Goal: Information Seeking & Learning: Learn about a topic

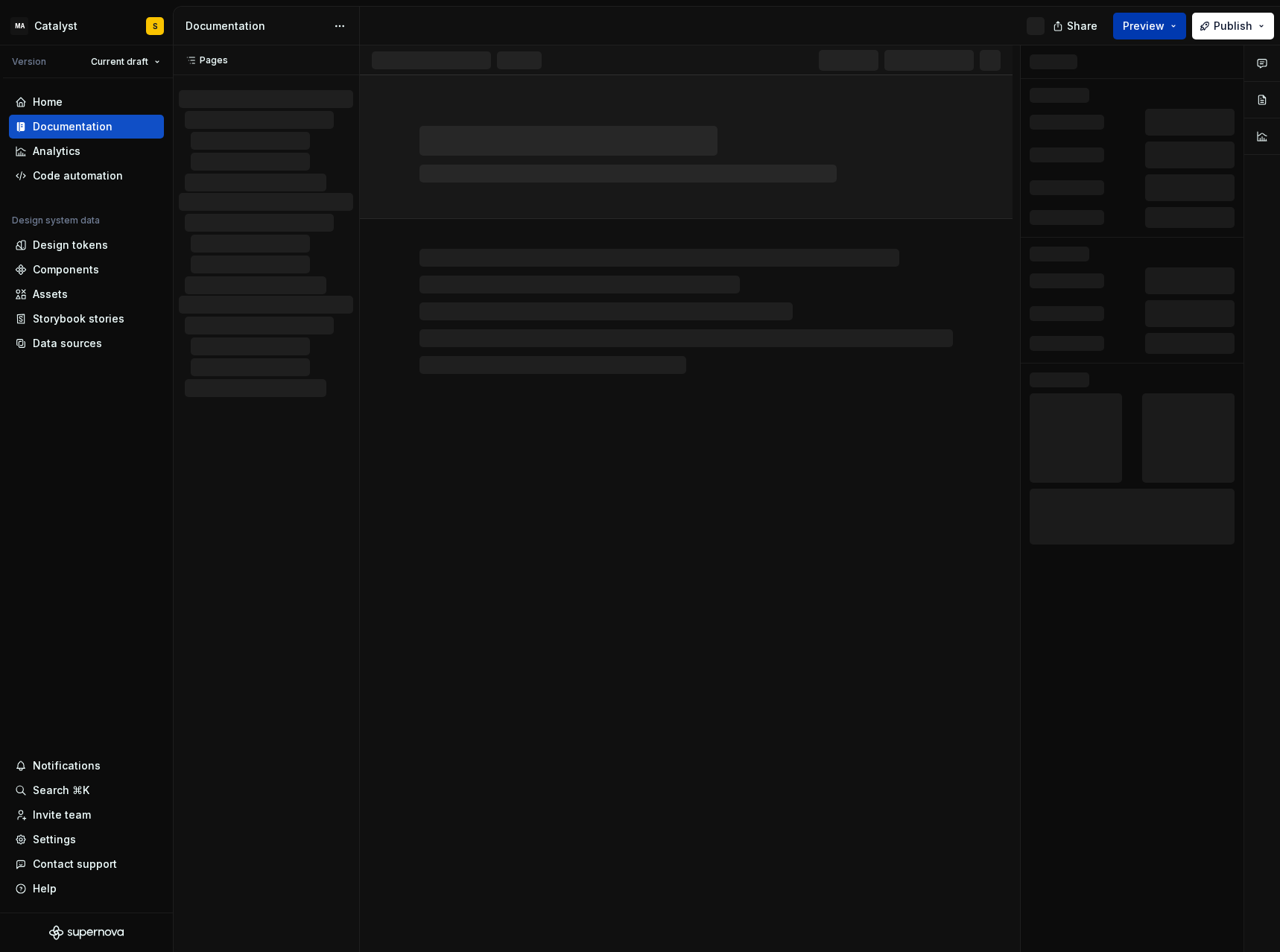
click at [1174, 30] on button "Preview" at bounding box center [1150, 26] width 73 height 27
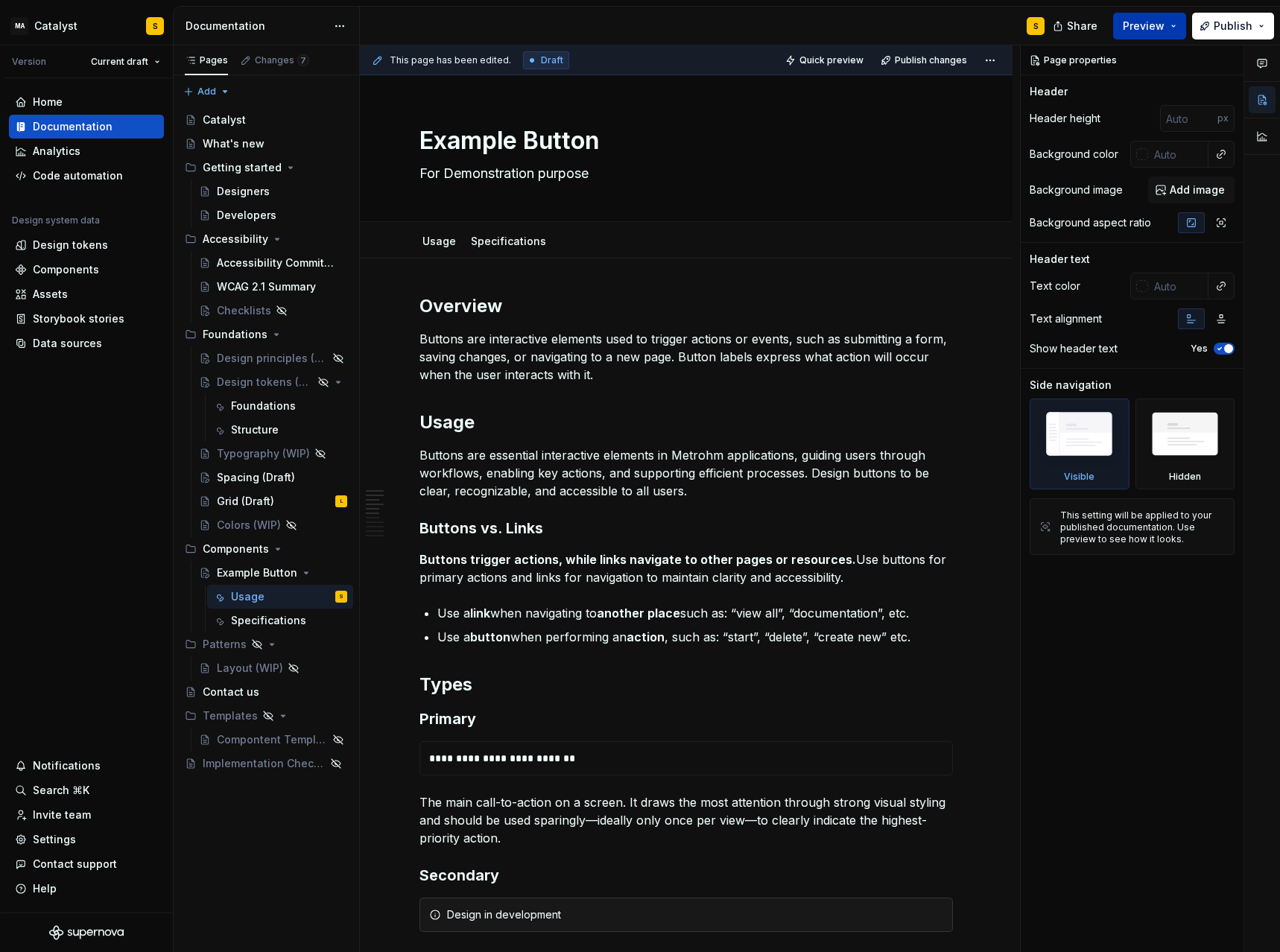
click at [1169, 34] on button "Preview" at bounding box center [1150, 26] width 73 height 27
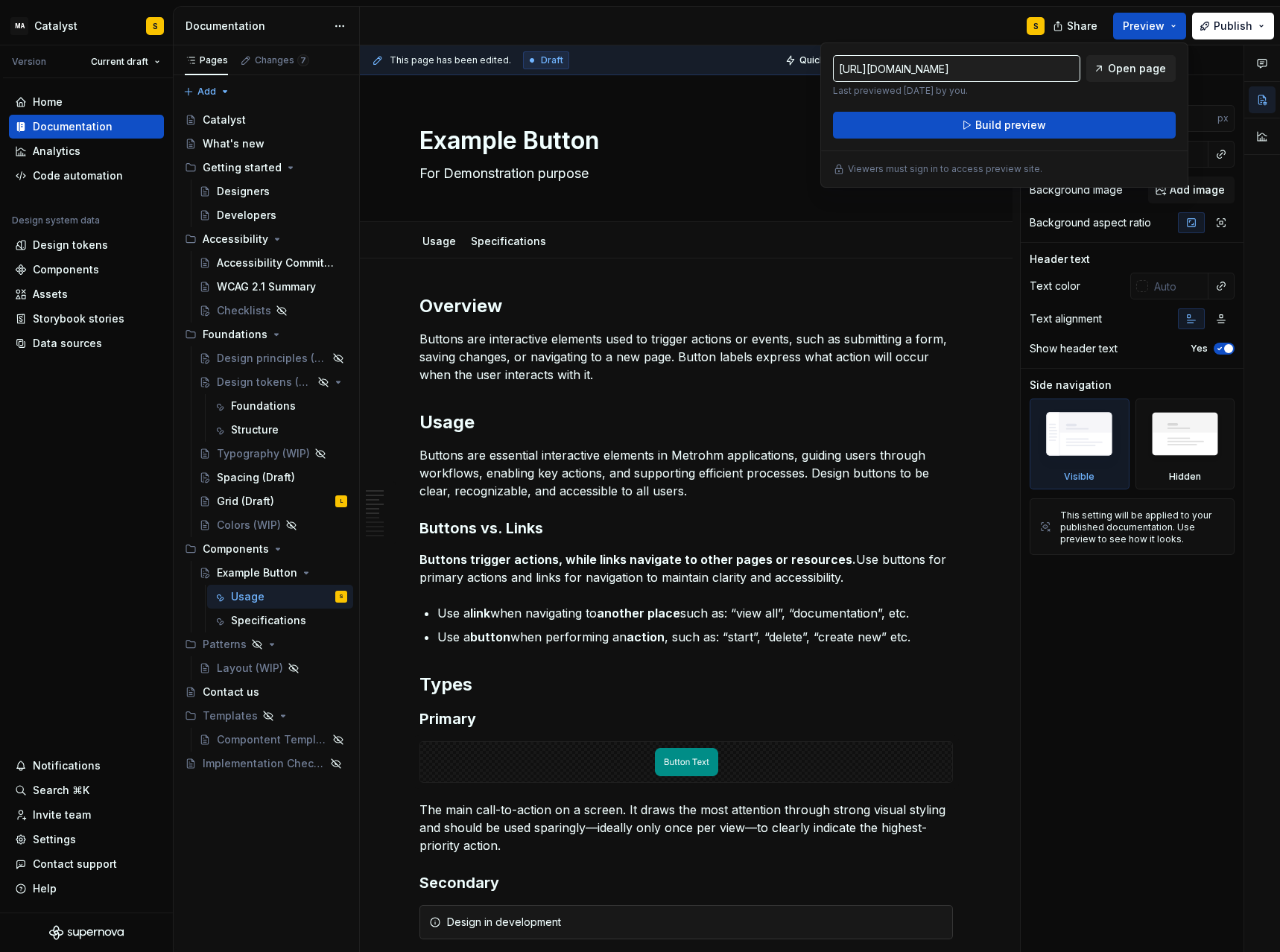
click at [1135, 75] on span "Open page" at bounding box center [1137, 68] width 58 height 15
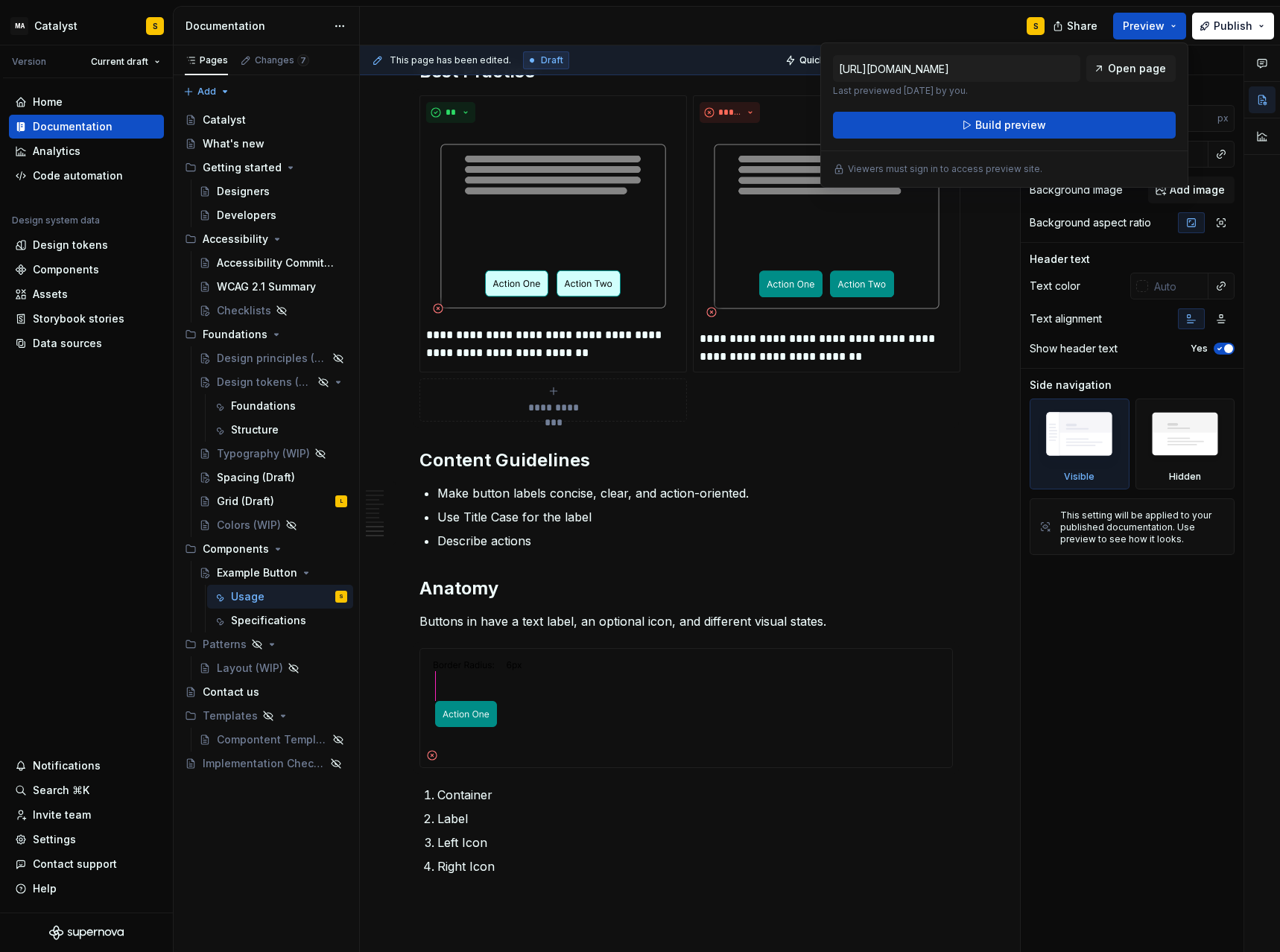
scroll to position [1676, 0]
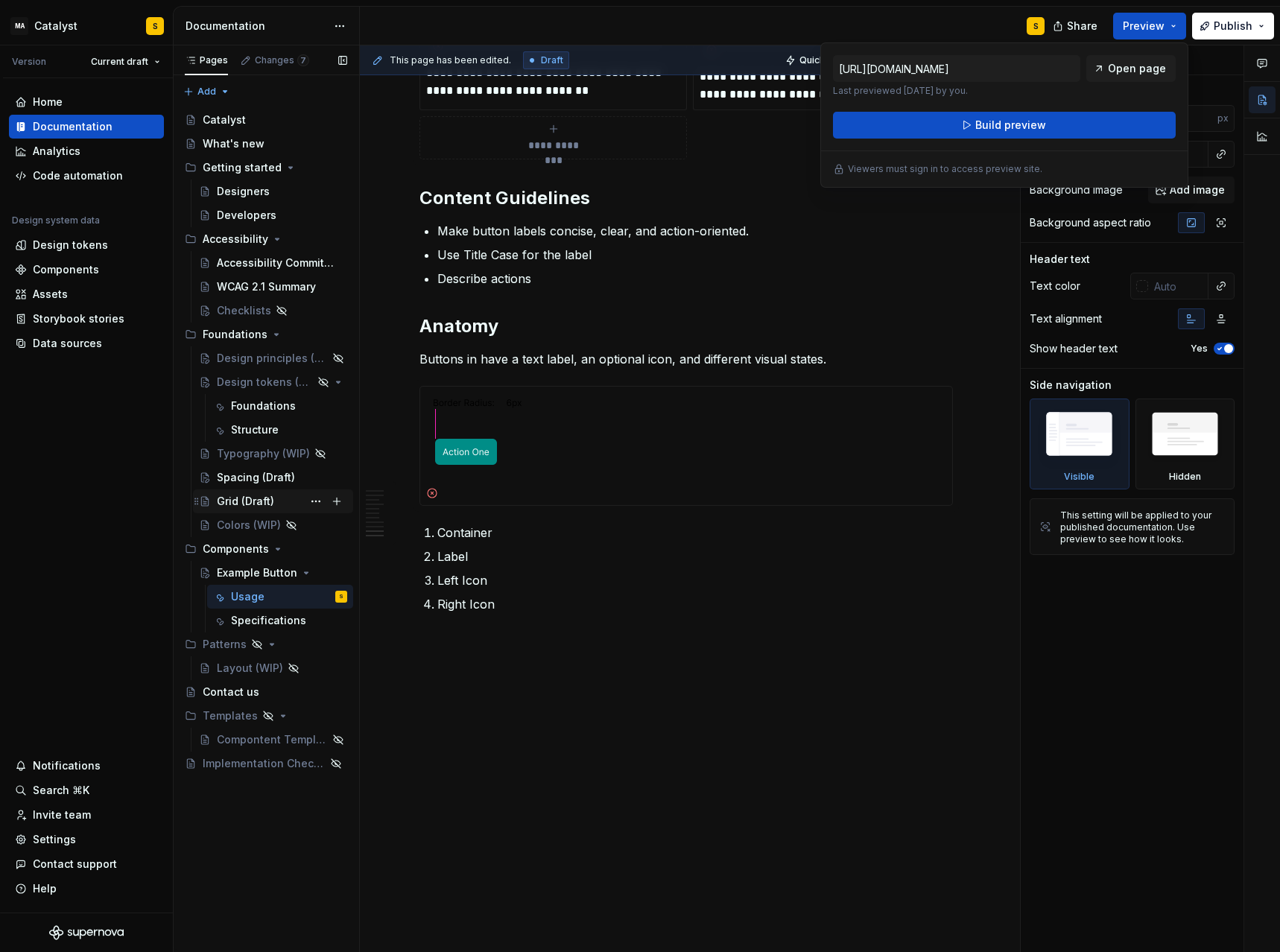
click at [241, 498] on div "Grid (Draft)" at bounding box center [246, 501] width 58 height 15
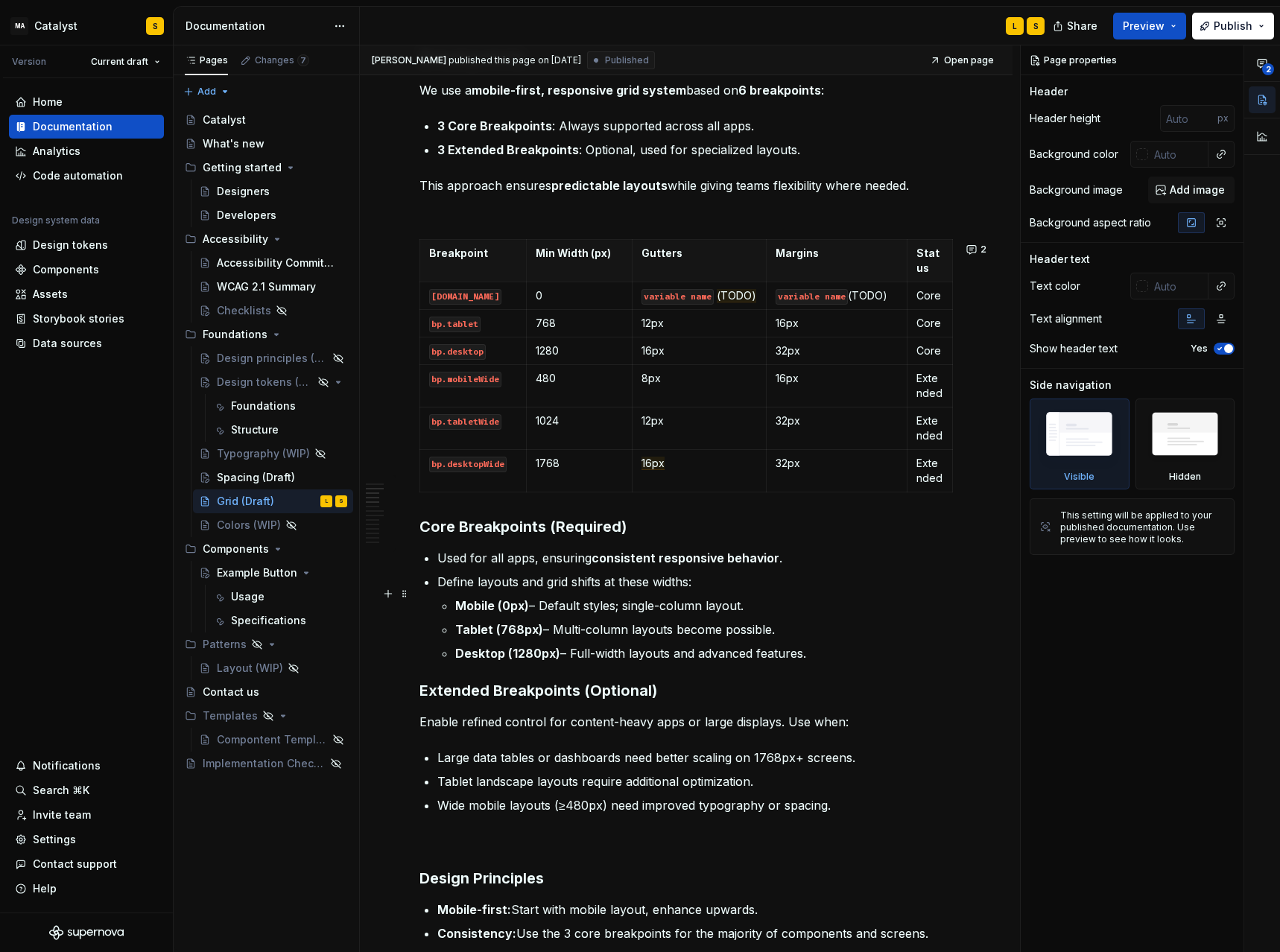
scroll to position [739, 0]
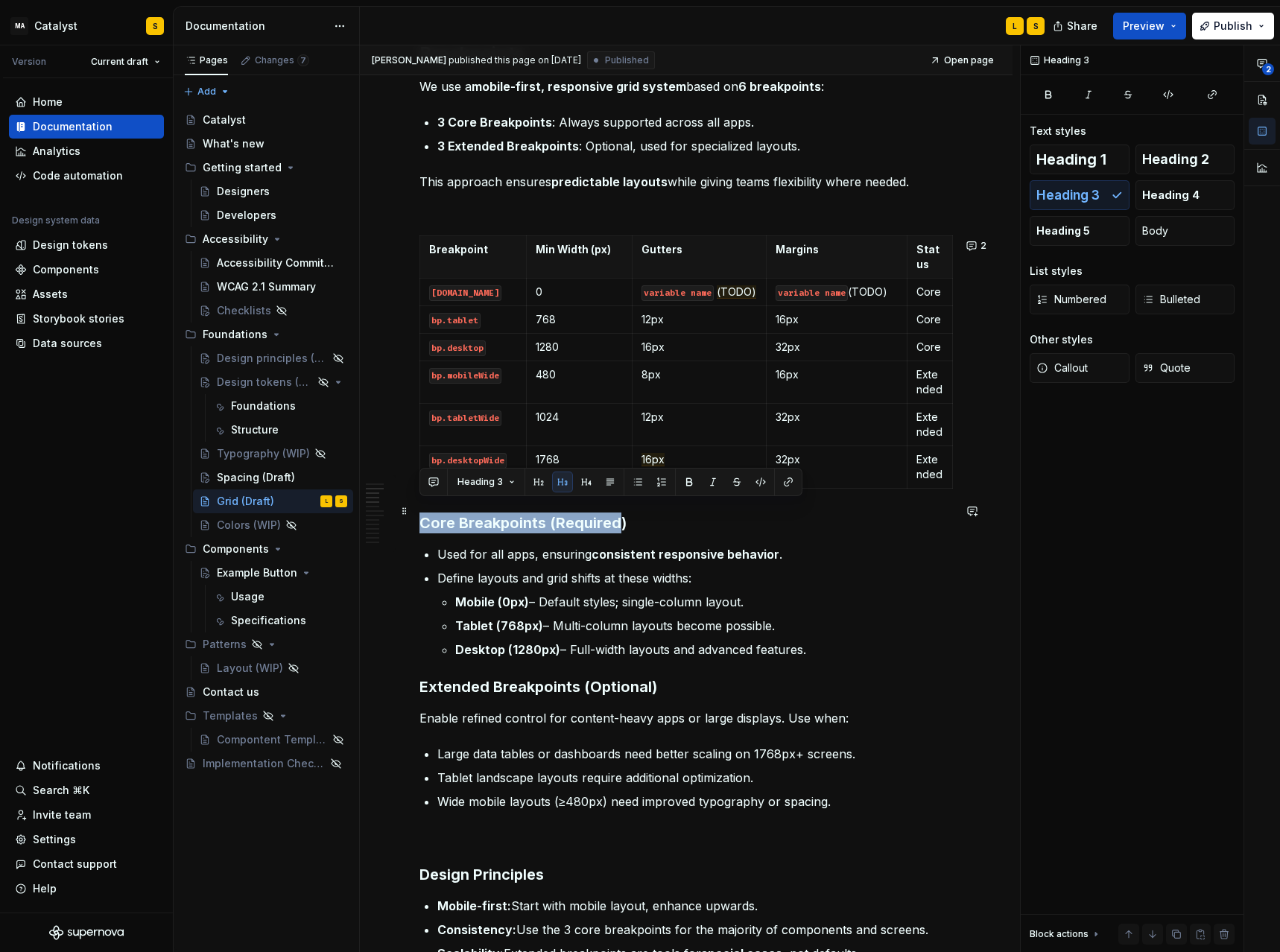
drag, startPoint x: 419, startPoint y: 507, endPoint x: 620, endPoint y: 508, distance: 201.0
click at [620, 512] on h3 "Core Breakpoints (Required)" at bounding box center [686, 523] width 533 height 21
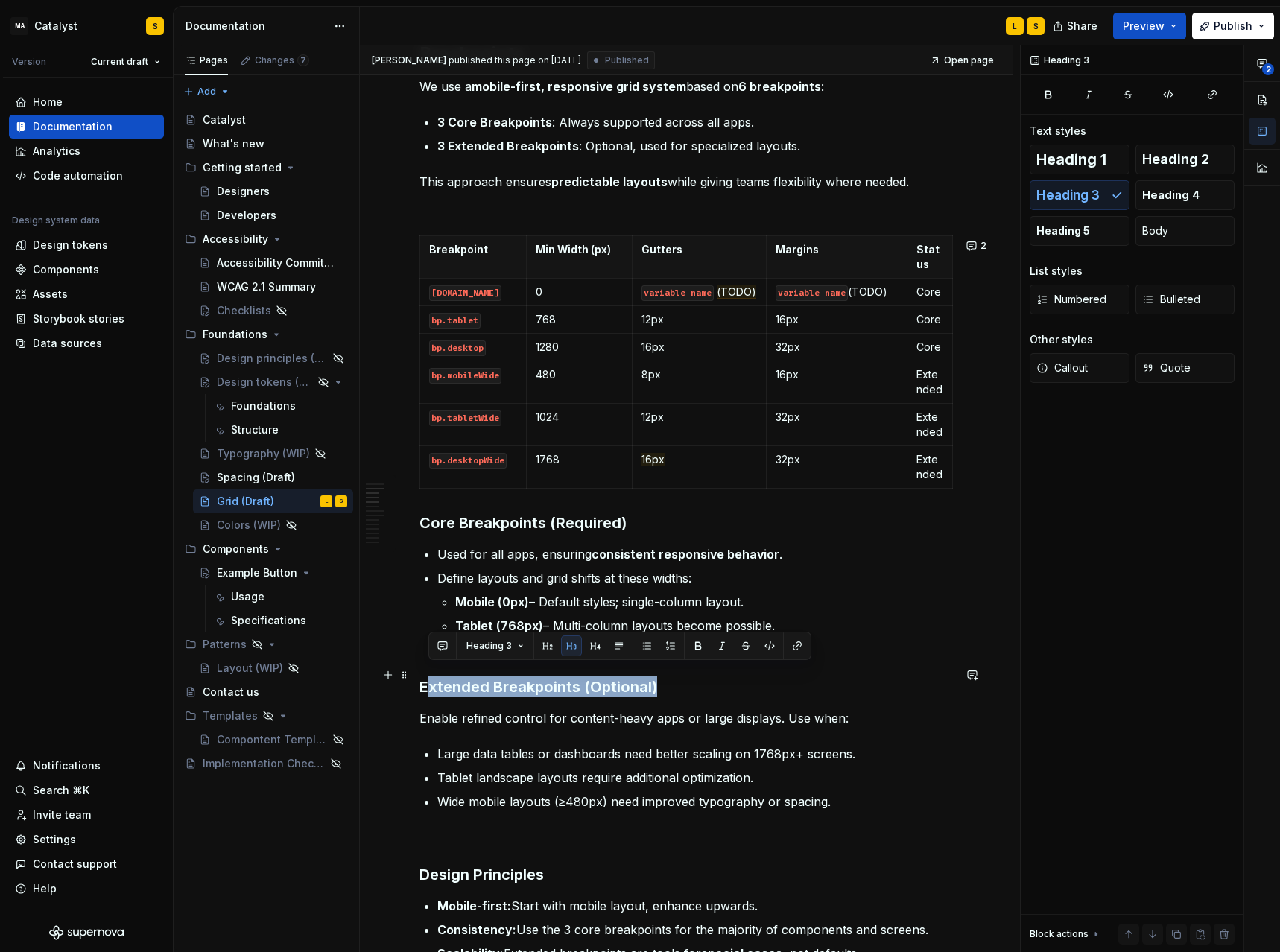
drag, startPoint x: 431, startPoint y: 672, endPoint x: 656, endPoint y: 666, distance: 225.1
click at [656, 677] on h3 "Extended Breakpoints (Optional)" at bounding box center [686, 687] width 533 height 21
type textarea "*"
